Goal: Task Accomplishment & Management: Manage account settings

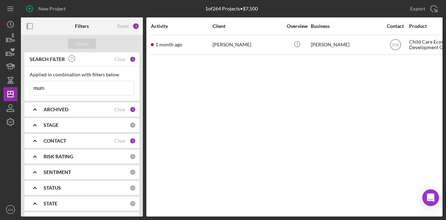
click at [42, 92] on input "mum" at bounding box center [82, 88] width 104 height 14
click at [90, 40] on button "Apply" at bounding box center [82, 43] width 28 height 10
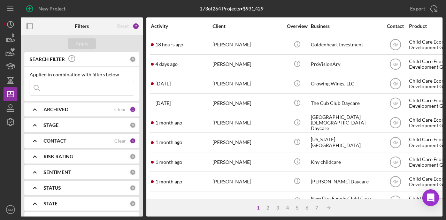
click at [97, 90] on input at bounding box center [82, 88] width 104 height 14
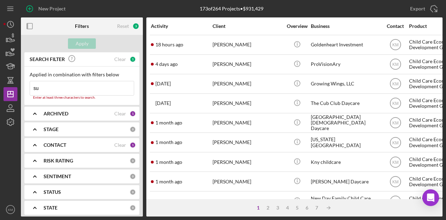
type input "s"
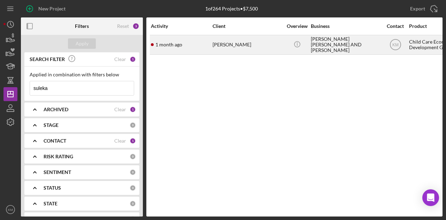
type input "suleka"
click at [250, 49] on div "[PERSON_NAME]" at bounding box center [247, 45] width 70 height 18
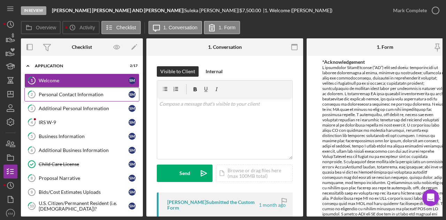
click at [69, 96] on div "Personal Contact Information" at bounding box center [84, 95] width 90 height 6
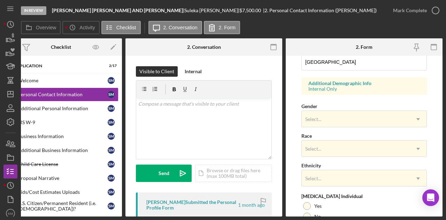
scroll to position [304, 0]
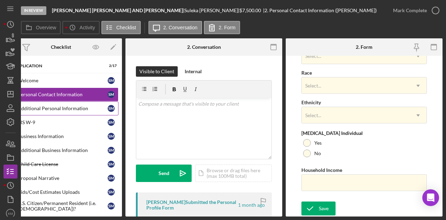
click at [74, 102] on link "3 Additional Personal Information S M" at bounding box center [60, 108] width 115 height 14
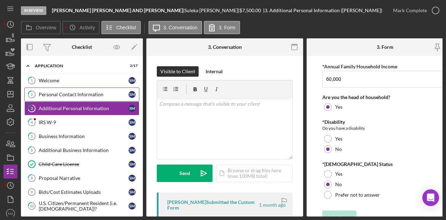
click at [77, 96] on div "Personal Contact Information" at bounding box center [84, 95] width 90 height 6
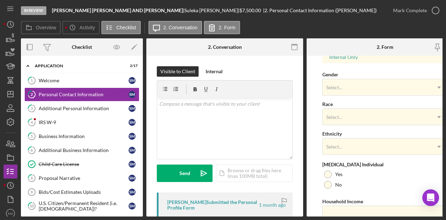
scroll to position [282, 0]
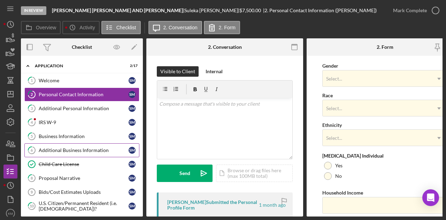
click at [114, 151] on div "Additional Business Information" at bounding box center [84, 150] width 90 height 6
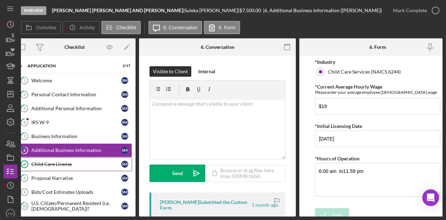
click at [51, 161] on div "Child Care License" at bounding box center [76, 164] width 90 height 6
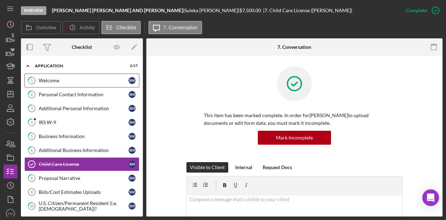
click at [62, 81] on div "Welcome" at bounding box center [84, 81] width 90 height 6
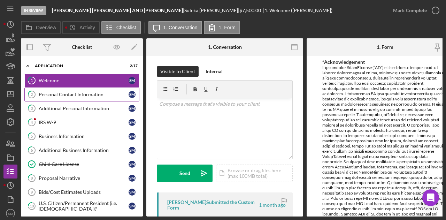
click at [64, 88] on link "2 Personal Contact Information S M" at bounding box center [81, 94] width 115 height 14
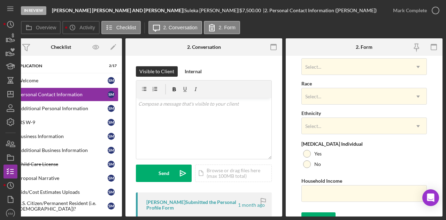
scroll to position [304, 0]
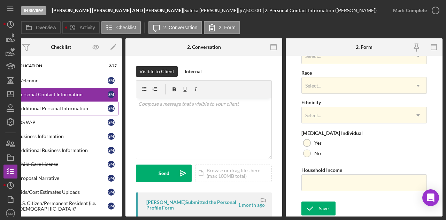
click at [92, 102] on link "3 Additional Personal Information S M" at bounding box center [60, 108] width 115 height 14
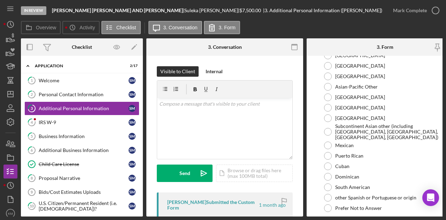
scroll to position [337, 0]
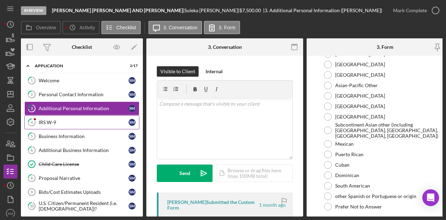
click at [98, 123] on div "IRS W-9" at bounding box center [84, 122] width 90 height 6
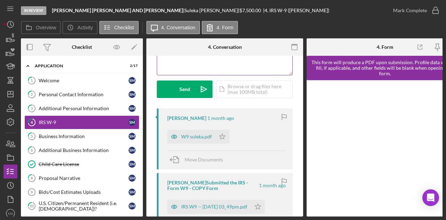
scroll to position [84, 0]
click at [199, 136] on div "W9 suleka.pdf" at bounding box center [196, 136] width 31 height 6
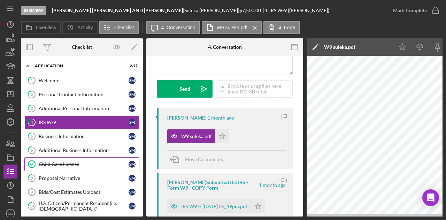
click at [118, 157] on link "Child Care License Child Care License S M" at bounding box center [81, 164] width 115 height 14
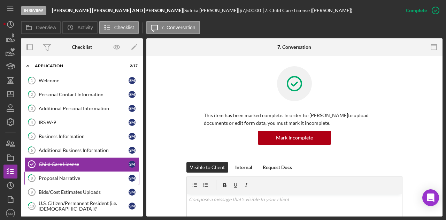
click at [99, 175] on div "Proposal Narrative" at bounding box center [84, 178] width 90 height 6
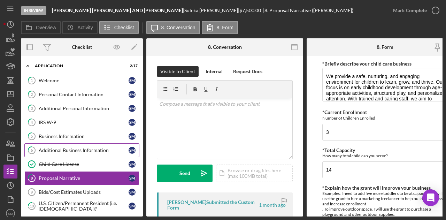
click at [79, 148] on div "Additional Business Information" at bounding box center [84, 150] width 90 height 6
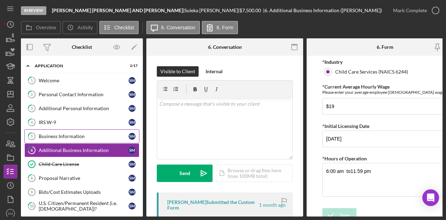
click at [81, 136] on div "Business Information" at bounding box center [84, 136] width 90 height 6
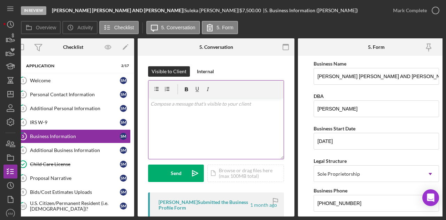
scroll to position [0, 9]
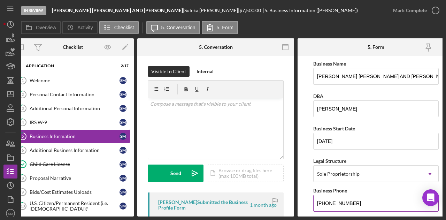
click at [326, 196] on input "[PHONE_NUMBER]" at bounding box center [375, 203] width 125 height 17
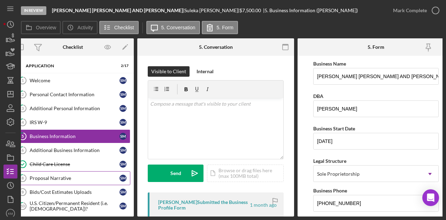
click at [100, 173] on link "8 Proposal Narrative S M" at bounding box center [72, 178] width 115 height 14
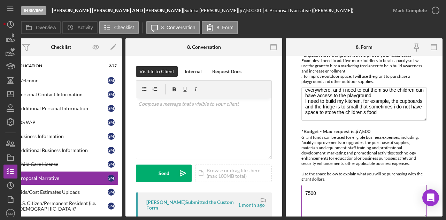
scroll to position [133, 0]
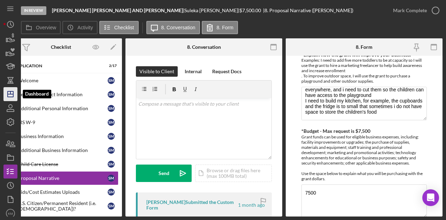
click at [12, 97] on icon "Icon/Dashboard" at bounding box center [10, 93] width 17 height 17
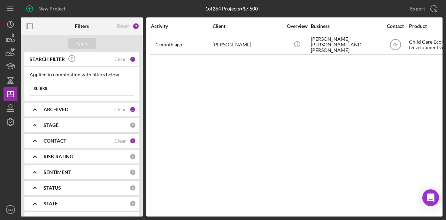
click at [62, 90] on input "suleka" at bounding box center [82, 88] width 104 height 14
type input "s"
type input "[MEDICAL_DATA]"
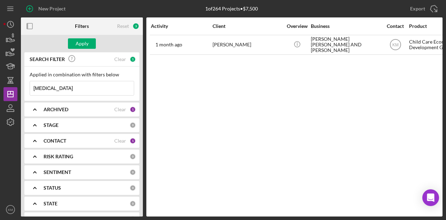
click at [64, 88] on input "[MEDICAL_DATA]" at bounding box center [82, 88] width 104 height 14
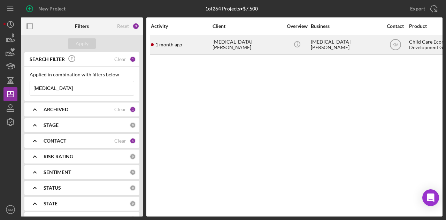
click at [182, 38] on div "[DATE] [MEDICAL_DATA][PERSON_NAME]" at bounding box center [181, 45] width 61 height 18
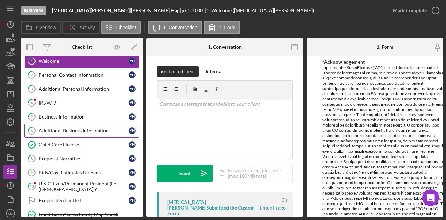
scroll to position [20, 0]
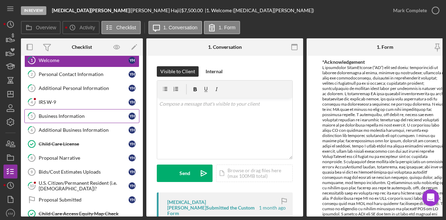
click at [79, 116] on div "Business Information" at bounding box center [84, 116] width 90 height 6
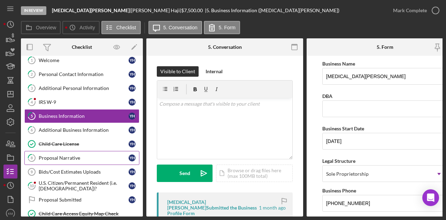
click at [77, 155] on div "Proposal Narrative" at bounding box center [84, 158] width 90 height 6
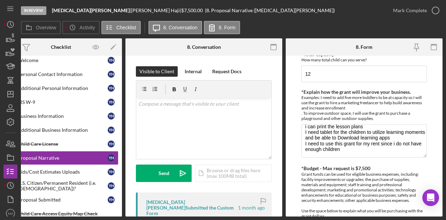
scroll to position [29, 0]
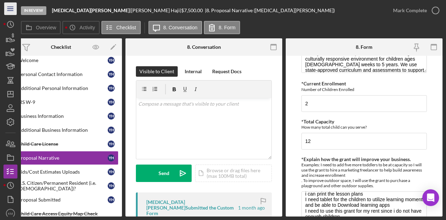
click at [14, 8] on icon "Icon/Menu" at bounding box center [11, 9] width 16 height 16
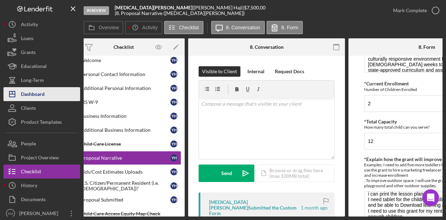
click at [38, 91] on div "Dashboard" at bounding box center [33, 95] width 24 height 16
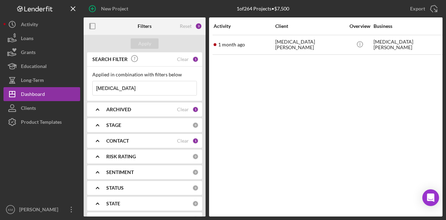
click at [147, 92] on input "[MEDICAL_DATA]" at bounding box center [145, 88] width 104 height 14
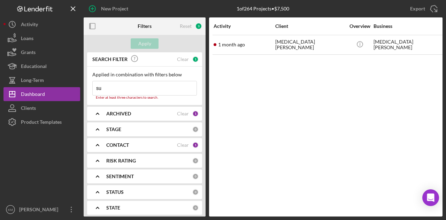
type input "suleka"
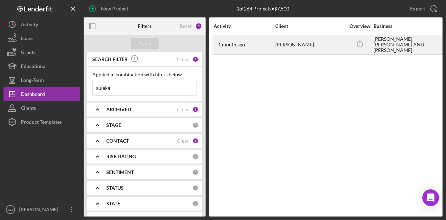
click at [269, 36] on div "[DATE] [PERSON_NAME]" at bounding box center [244, 45] width 61 height 18
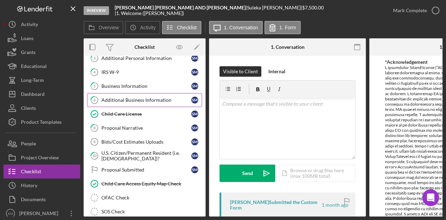
scroll to position [50, 0]
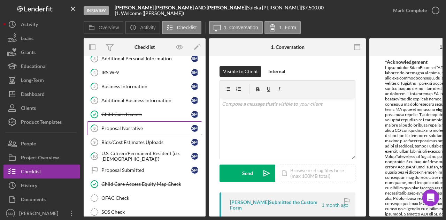
click at [155, 127] on div "Proposal Narrative" at bounding box center [146, 128] width 90 height 6
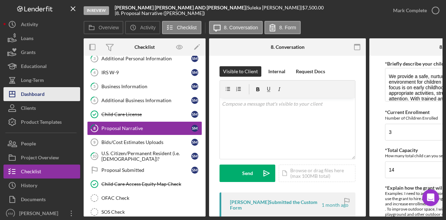
click at [41, 90] on div "Dashboard" at bounding box center [33, 95] width 24 height 16
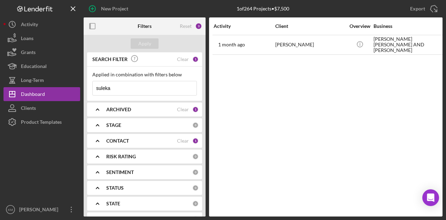
click at [153, 83] on input "suleka" at bounding box center [145, 88] width 104 height 14
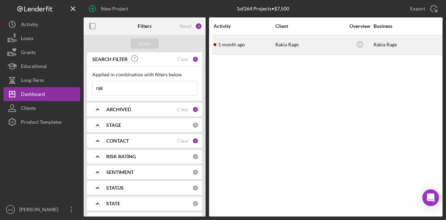
type input "rak"
click at [252, 51] on div "[DATE] Rakia Rage" at bounding box center [244, 45] width 61 height 18
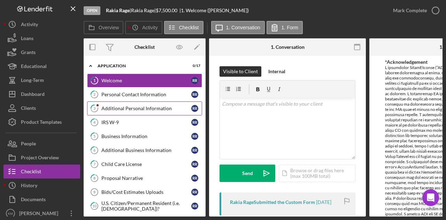
click at [162, 103] on link "3 Additional Personal Information R R" at bounding box center [144, 108] width 115 height 14
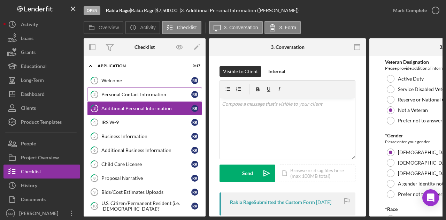
click at [154, 93] on div "Personal Contact Information" at bounding box center [146, 95] width 90 height 6
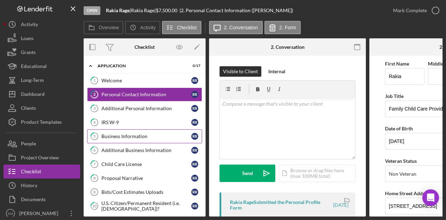
click at [144, 135] on div "Business Information" at bounding box center [146, 136] width 90 height 6
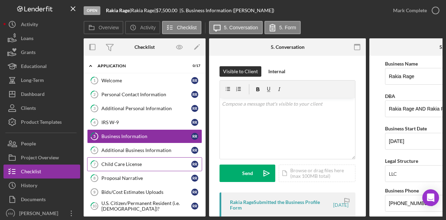
scroll to position [17, 0]
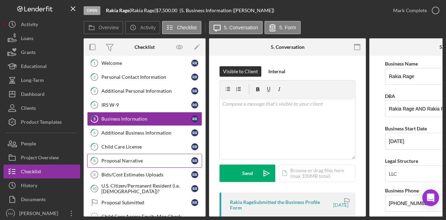
click at [146, 165] on link "8 Proposal Narrative R R" at bounding box center [144, 161] width 115 height 14
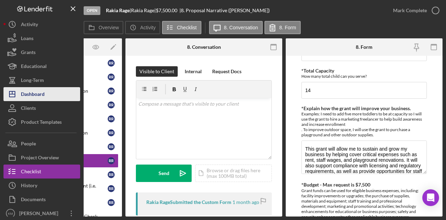
click at [32, 95] on div "Dashboard" at bounding box center [33, 95] width 24 height 16
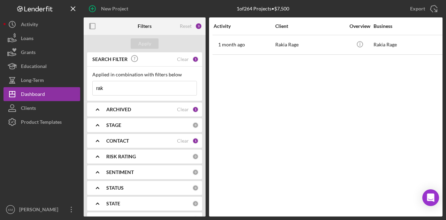
click at [137, 88] on input "rak" at bounding box center [145, 88] width 104 height 14
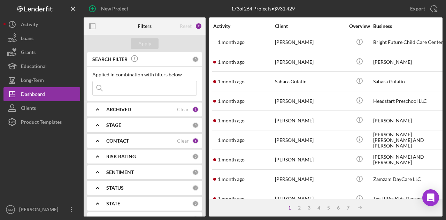
scroll to position [296, 0]
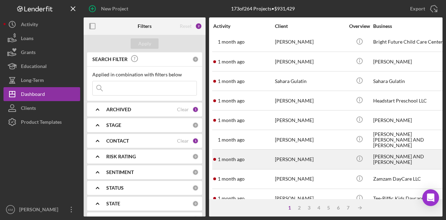
click at [304, 156] on div "[PERSON_NAME]" at bounding box center [310, 159] width 70 height 18
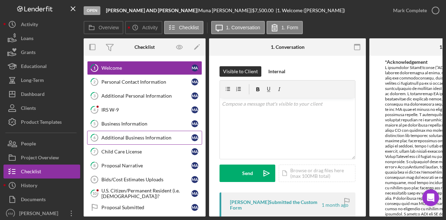
scroll to position [28, 0]
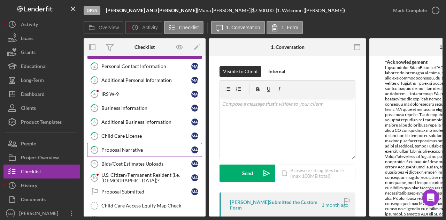
click at [164, 144] on link "8 Proposal Narrative M A" at bounding box center [144, 150] width 115 height 14
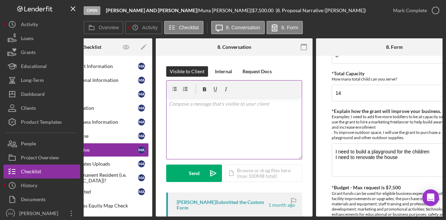
scroll to position [0, 53]
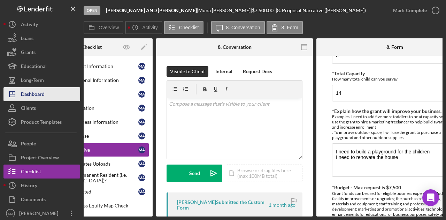
click at [39, 95] on div "Dashboard" at bounding box center [33, 95] width 24 height 16
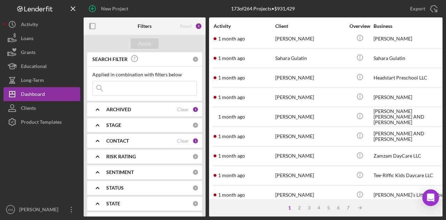
scroll to position [320, 0]
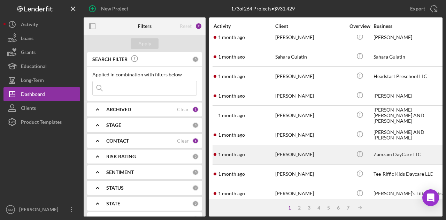
click at [300, 147] on div "[PERSON_NAME]" at bounding box center [310, 154] width 70 height 18
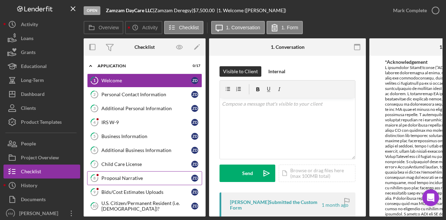
click at [170, 171] on link "8 Proposal Narrative Z D" at bounding box center [144, 178] width 115 height 14
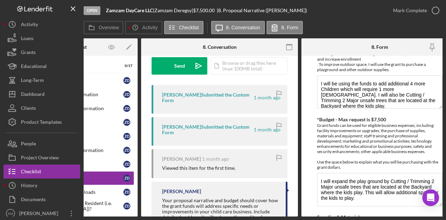
scroll to position [165, 0]
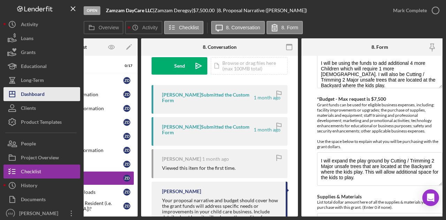
click at [61, 88] on button "Icon/Dashboard Dashboard" at bounding box center [41, 94] width 77 height 14
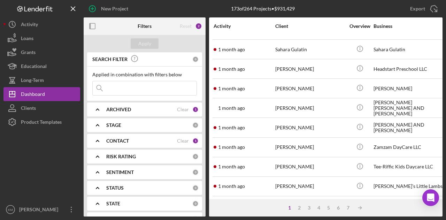
scroll to position [327, 0]
click at [296, 208] on div "2" at bounding box center [299, 208] width 10 height 6
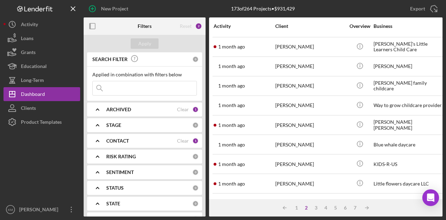
scroll to position [233, 0]
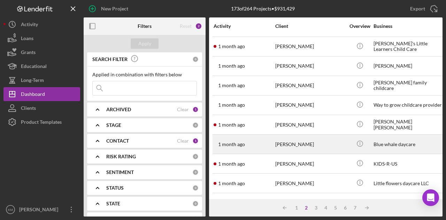
click at [299, 139] on div "[PERSON_NAME]" at bounding box center [310, 144] width 70 height 18
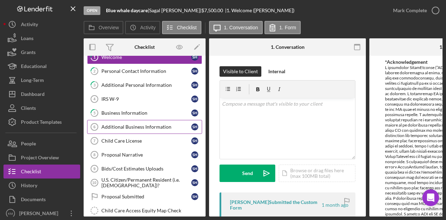
scroll to position [24, 0]
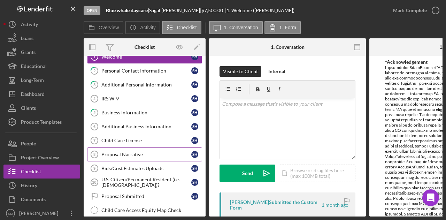
click at [156, 154] on div "Proposal Narrative" at bounding box center [146, 155] width 90 height 6
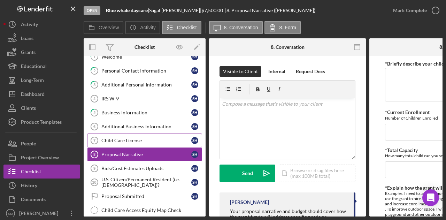
click at [154, 139] on div "Child Care License" at bounding box center [146, 141] width 90 height 6
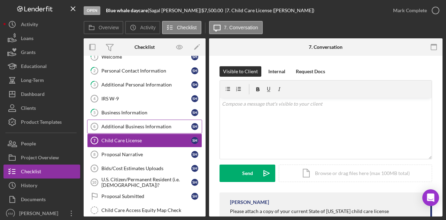
click at [154, 127] on div "Additional Business Information" at bounding box center [146, 127] width 90 height 6
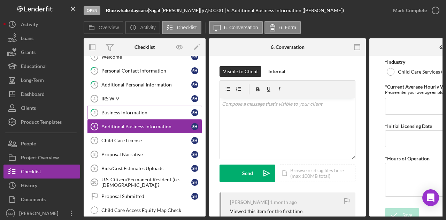
click at [150, 107] on link "5 Business Information S H" at bounding box center [144, 113] width 115 height 14
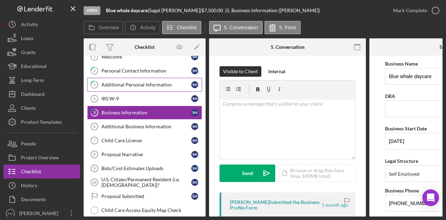
click at [140, 86] on div "Additional Personal Information" at bounding box center [146, 85] width 90 height 6
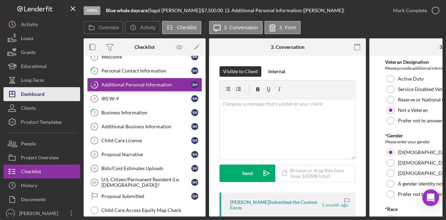
click at [38, 92] on div "Dashboard" at bounding box center [33, 95] width 24 height 16
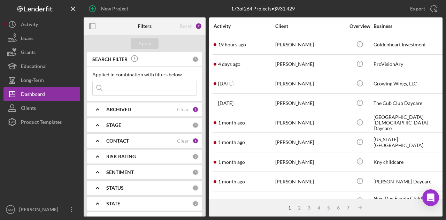
click at [118, 92] on input at bounding box center [145, 88] width 104 height 14
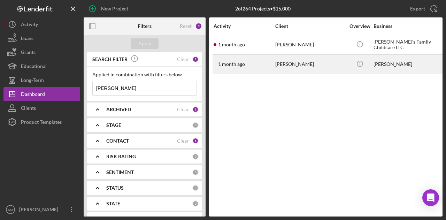
type input "[PERSON_NAME]"
click at [283, 65] on div "[PERSON_NAME]" at bounding box center [310, 64] width 70 height 18
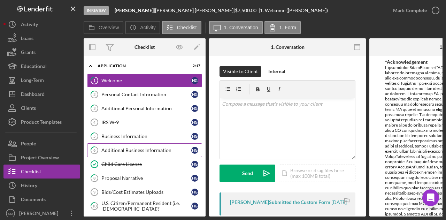
click at [134, 144] on link "6 Additional Business Information H G" at bounding box center [144, 150] width 115 height 14
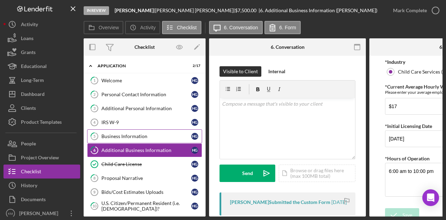
click at [134, 135] on div "Business Information" at bounding box center [146, 136] width 90 height 6
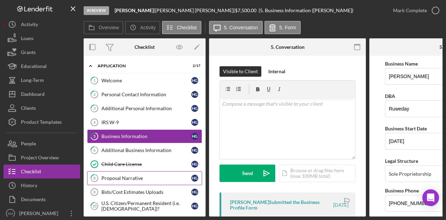
click at [144, 175] on div "Proposal Narrative" at bounding box center [146, 178] width 90 height 6
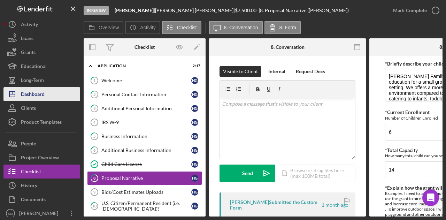
click at [70, 96] on button "Icon/Dashboard Dashboard" at bounding box center [41, 94] width 77 height 14
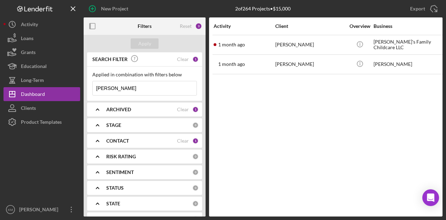
click at [121, 82] on input "[PERSON_NAME]" at bounding box center [145, 88] width 104 height 14
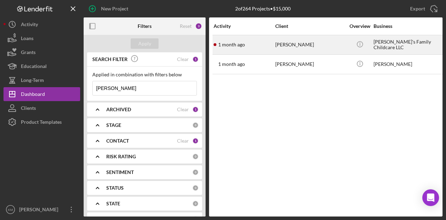
click at [264, 42] on div "[DATE] [PERSON_NAME]" at bounding box center [244, 45] width 61 height 18
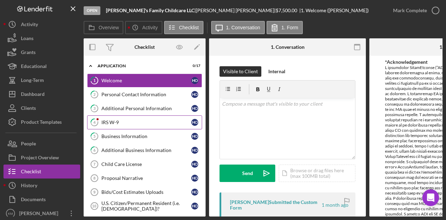
click at [189, 117] on div "Overview Internal Workflow Stage Open Icon/Dropdown Arrow Archive (can unarchiv…" at bounding box center [263, 127] width 359 height 178
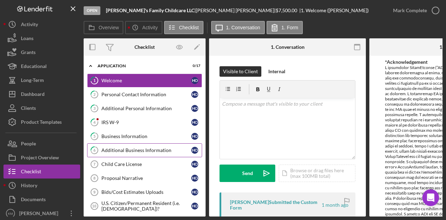
click at [153, 149] on div "Additional Business Information" at bounding box center [146, 150] width 90 height 6
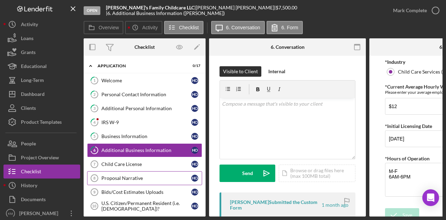
click at [150, 176] on div "Proposal Narrative" at bounding box center [146, 178] width 90 height 6
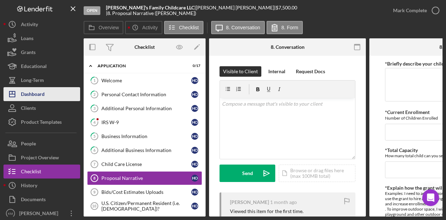
click at [46, 90] on button "Icon/Dashboard Dashboard" at bounding box center [41, 94] width 77 height 14
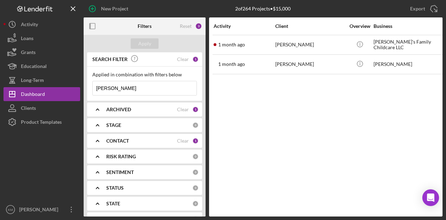
drag, startPoint x: 137, startPoint y: 79, endPoint x: 138, endPoint y: 87, distance: 8.1
click at [138, 87] on div "Applied in combination with filters below [PERSON_NAME] Icon/Menu Close" at bounding box center [144, 84] width 105 height 24
click at [138, 87] on input "[PERSON_NAME]" at bounding box center [145, 88] width 104 height 14
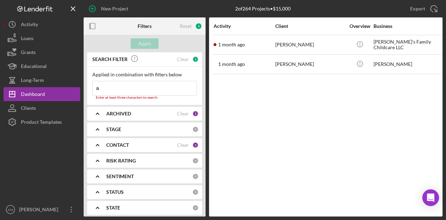
click at [138, 87] on input "a" at bounding box center [145, 88] width 104 height 14
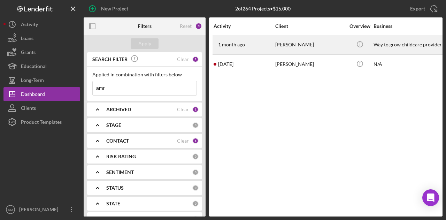
type input "amr"
click at [278, 45] on div "[PERSON_NAME]" at bounding box center [310, 45] width 70 height 18
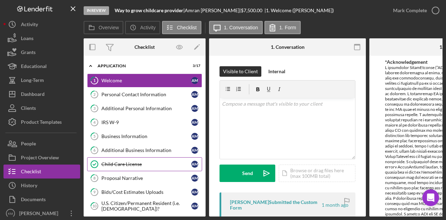
scroll to position [13, 0]
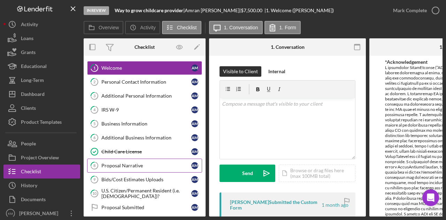
click at [132, 163] on div "Proposal Narrative" at bounding box center [146, 166] width 90 height 6
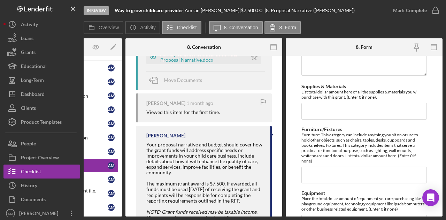
scroll to position [233, 0]
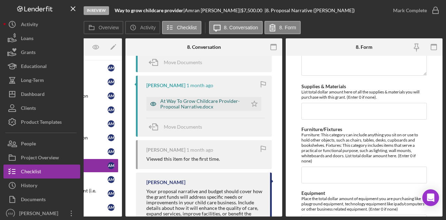
click at [174, 97] on div "At Way To Grow Childcare Provider- Proposal Narrative.docx" at bounding box center [196, 104] width 101 height 14
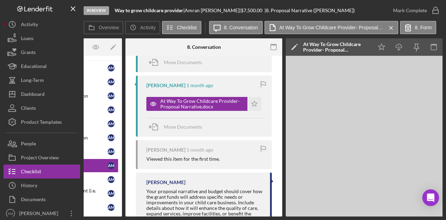
drag, startPoint x: 304, startPoint y: 216, endPoint x: 370, endPoint y: 217, distance: 66.2
click at [370, 217] on div "In Review Way to grow childcare provider | [PERSON_NAME] | $7,500.00 | 8. Propo…" at bounding box center [223, 110] width 446 height 220
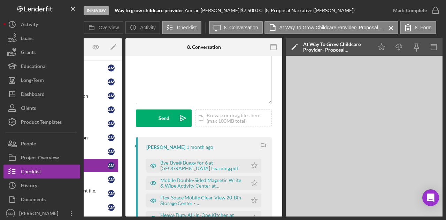
scroll to position [0, 0]
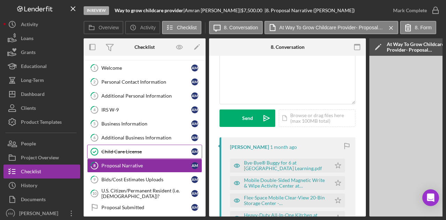
click at [148, 149] on div "Child Care License" at bounding box center [146, 152] width 90 height 6
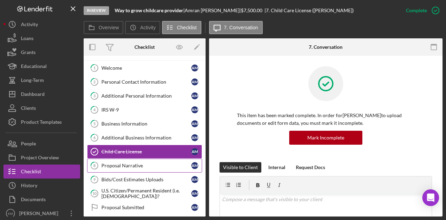
click at [145, 163] on div "Proposal Narrative" at bounding box center [146, 166] width 90 height 6
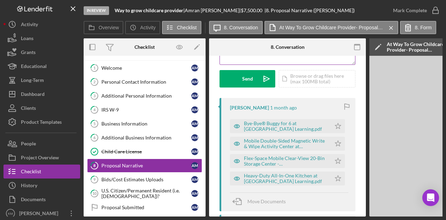
scroll to position [95, 0]
click at [247, 123] on div "Bye-Bye® Buggy for 6 at [GEOGRAPHIC_DATA] Learning.pdf" at bounding box center [286, 125] width 84 height 11
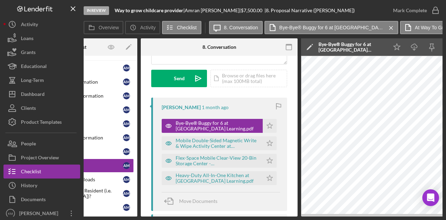
scroll to position [0, 69]
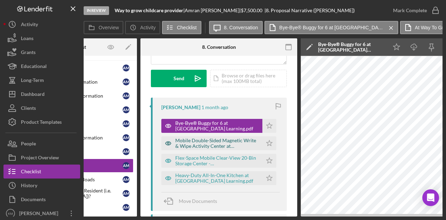
click at [211, 145] on div "Mobile Double-Sided Magnetic Write & Wipe Activity Center at [GEOGRAPHIC_DATA] …" at bounding box center [217, 143] width 84 height 11
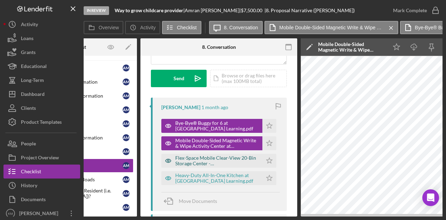
click at [209, 161] on div "Flex-Space Mobile Clear-View 20-Bin Storage Center - [GEOGRAPHIC_DATA] Learning…" at bounding box center [217, 160] width 84 height 11
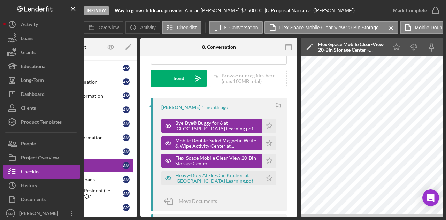
click at [209, 170] on div "Heavy-Duty All-In-One Kitchen at Lakeshore Learning.pdf Icon/Star" at bounding box center [220, 176] width 118 height 17
click at [208, 178] on div "Heavy-Duty All-In-One Kitchen at [GEOGRAPHIC_DATA] Learning.pdf" at bounding box center [217, 177] width 84 height 11
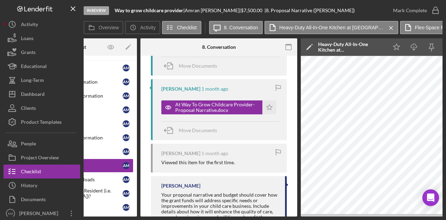
scroll to position [232, 0]
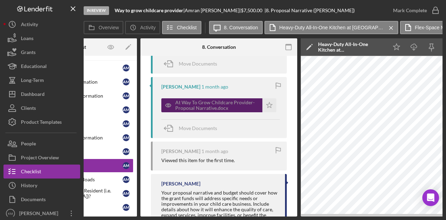
click at [212, 107] on div "At Way To Grow Childcare Provider- Proposal Narrative.docx" at bounding box center [217, 105] width 84 height 11
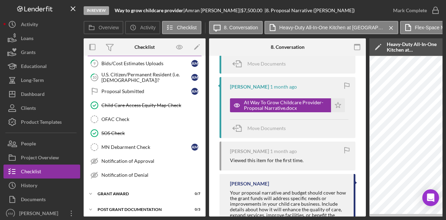
scroll to position [130, 0]
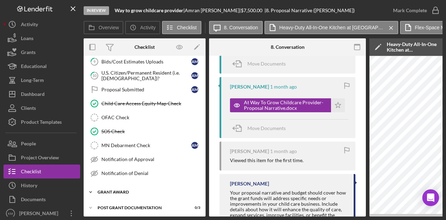
click at [128, 185] on div "Icon/Expander Grant Award 0 / 7" at bounding box center [145, 192] width 122 height 14
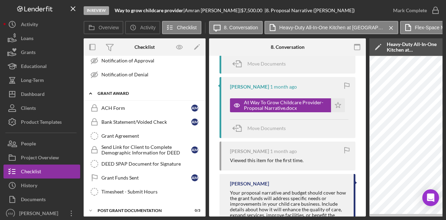
scroll to position [230, 0]
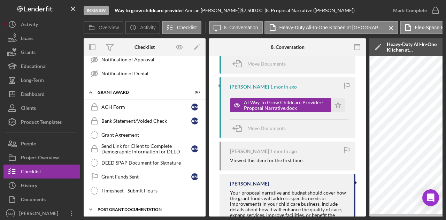
click at [131, 202] on div "Icon/Expander Post Grant Documentation 0 / 3" at bounding box center [145, 209] width 122 height 14
click at [214, 204] on div "Visible to Client Internal Request Docs v Color teal Color pink Remove color Ad…" at bounding box center [287, 71] width 157 height 495
